Goal: Check status: Check status

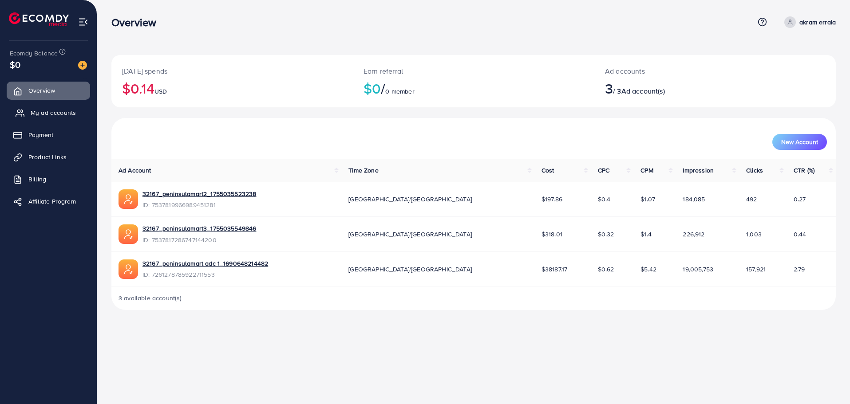
click at [71, 114] on span "My ad accounts" at bounding box center [53, 112] width 45 height 9
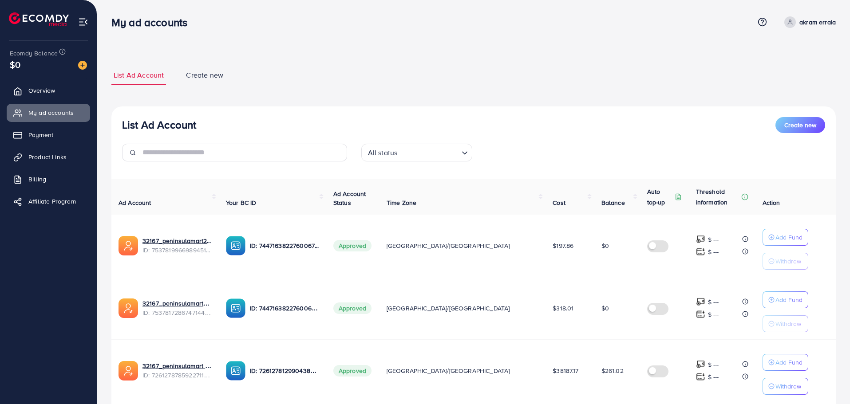
click at [602, 369] on span "$261.02" at bounding box center [613, 371] width 22 height 9
click at [602, 368] on span "$261.02" at bounding box center [613, 371] width 22 height 9
copy span "261.02"
